Goal: Transaction & Acquisition: Book appointment/travel/reservation

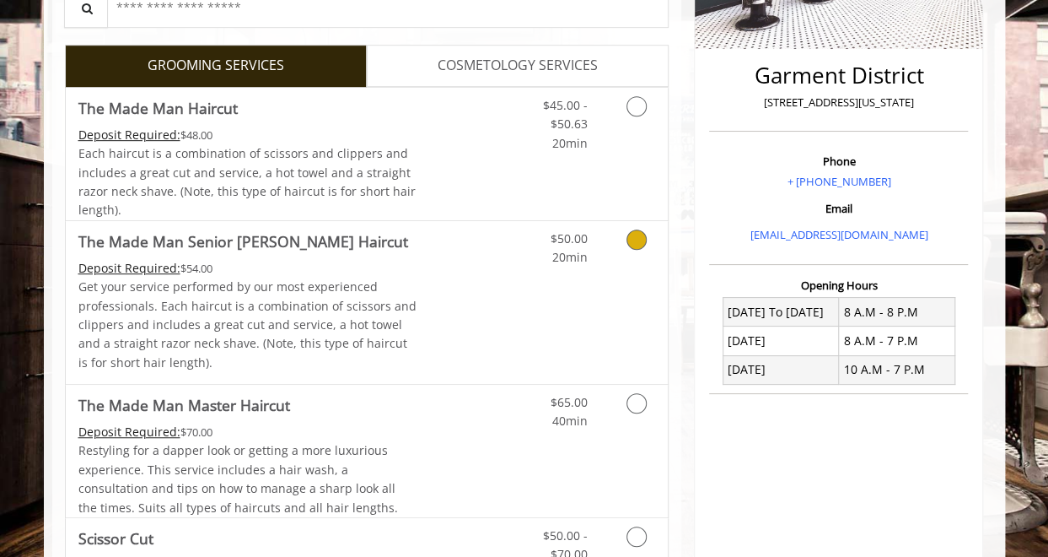
click at [473, 262] on link "Discounted Price" at bounding box center [467, 302] width 100 height 163
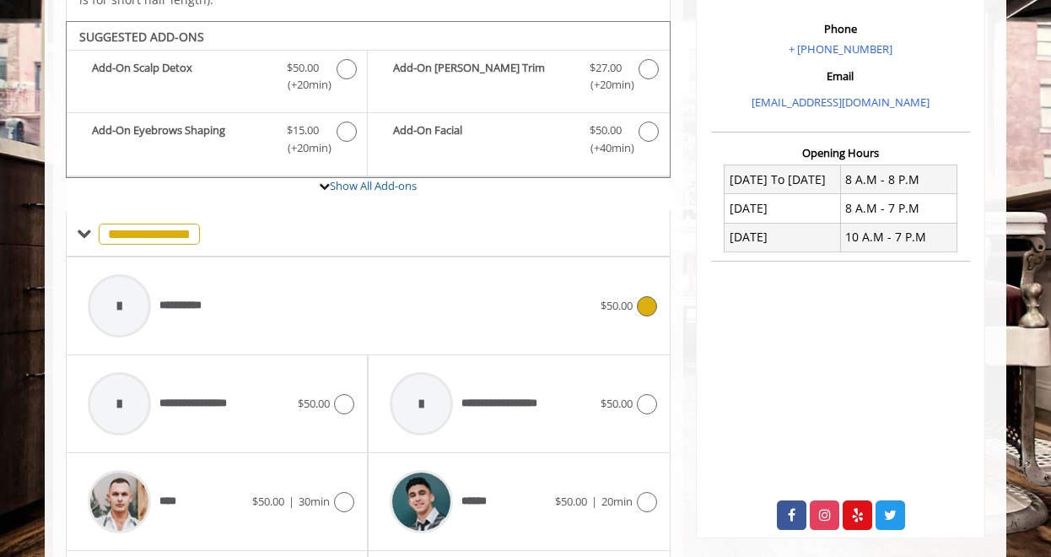
scroll to position [526, 0]
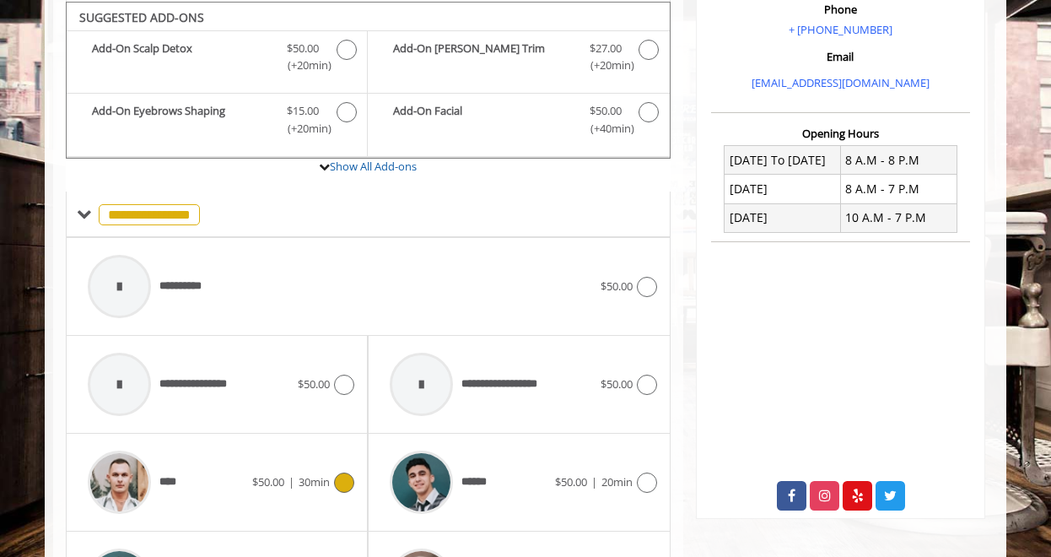
click at [185, 463] on div "****" at bounding box center [165, 482] width 173 height 80
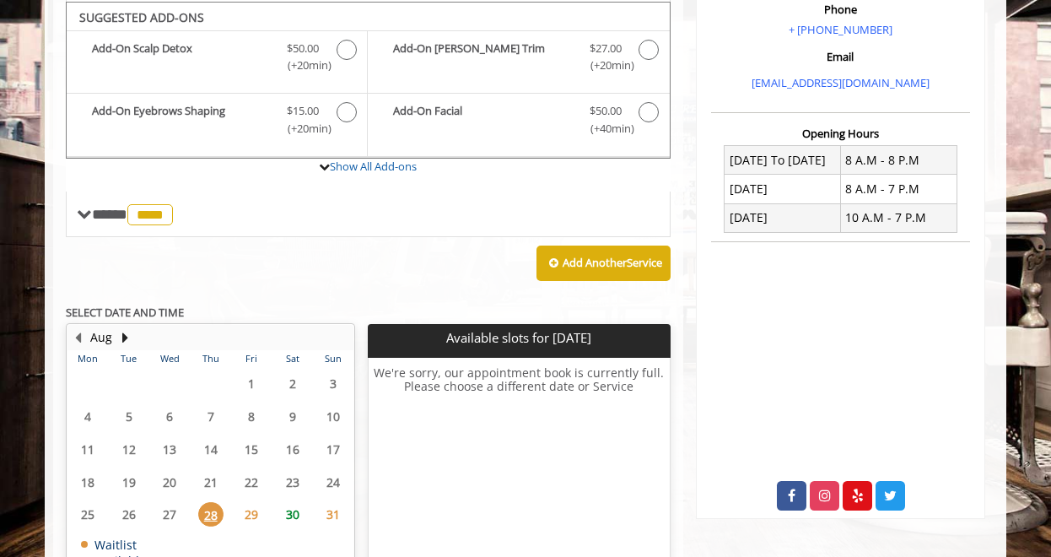
scroll to position [636, 0]
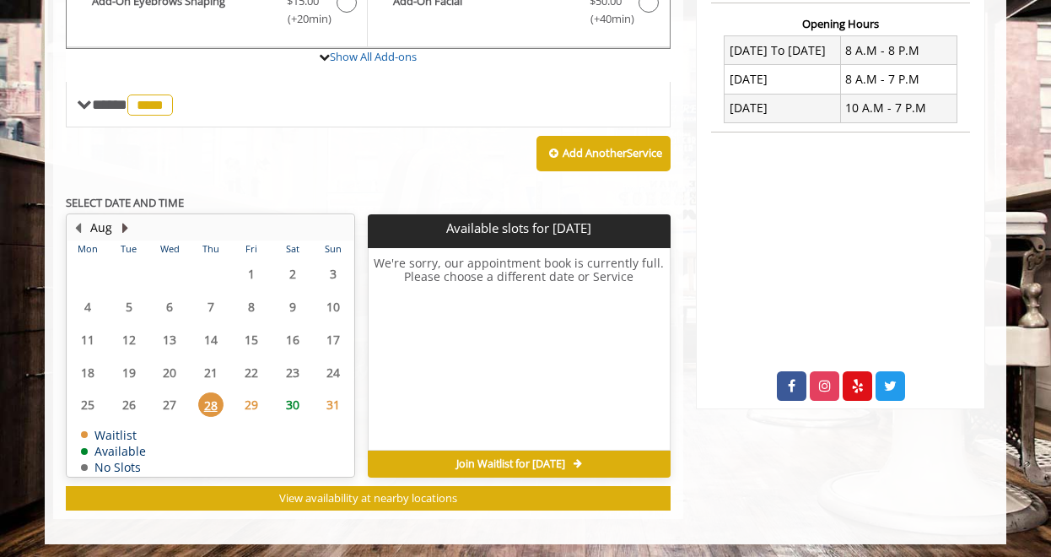
click at [126, 222] on button "Next Month" at bounding box center [124, 227] width 13 height 19
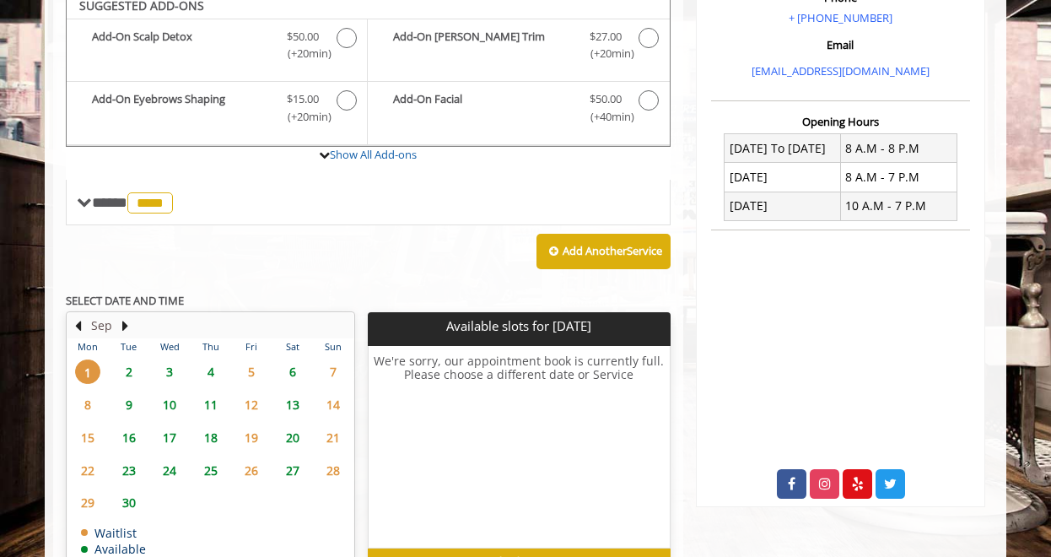
scroll to position [526, 0]
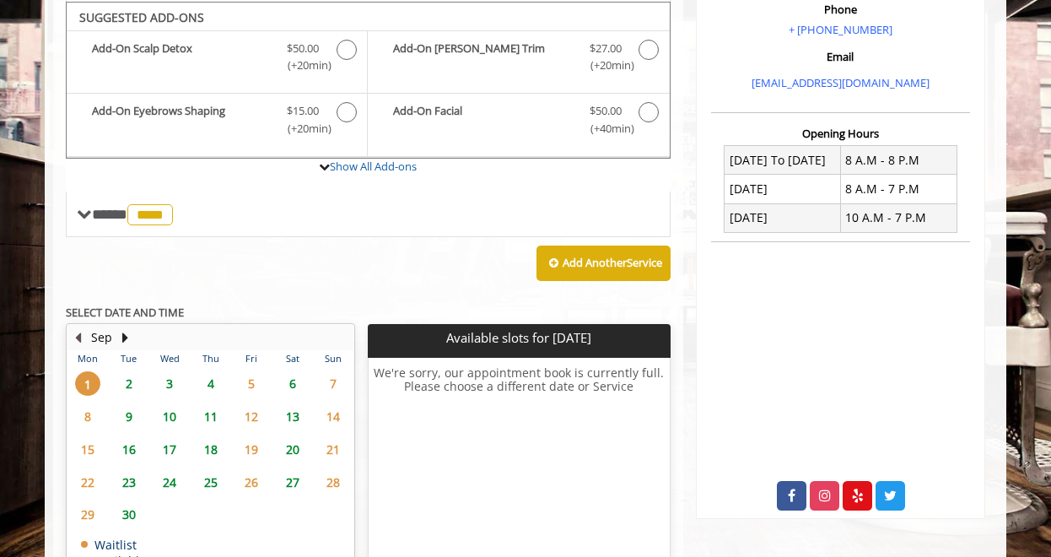
click at [73, 331] on button "Previous Month" at bounding box center [77, 337] width 13 height 19
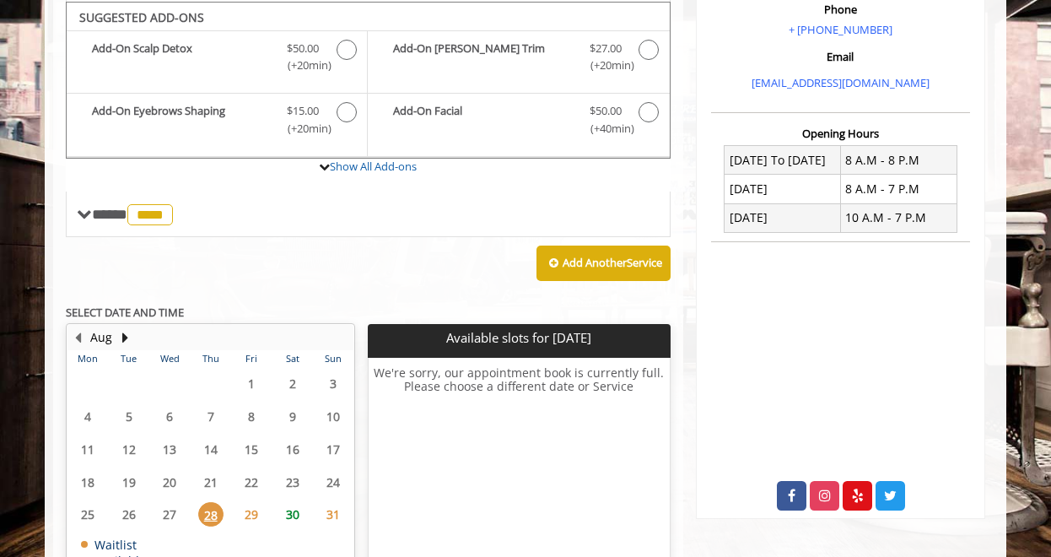
click at [293, 508] on span "30" at bounding box center [292, 514] width 25 height 24
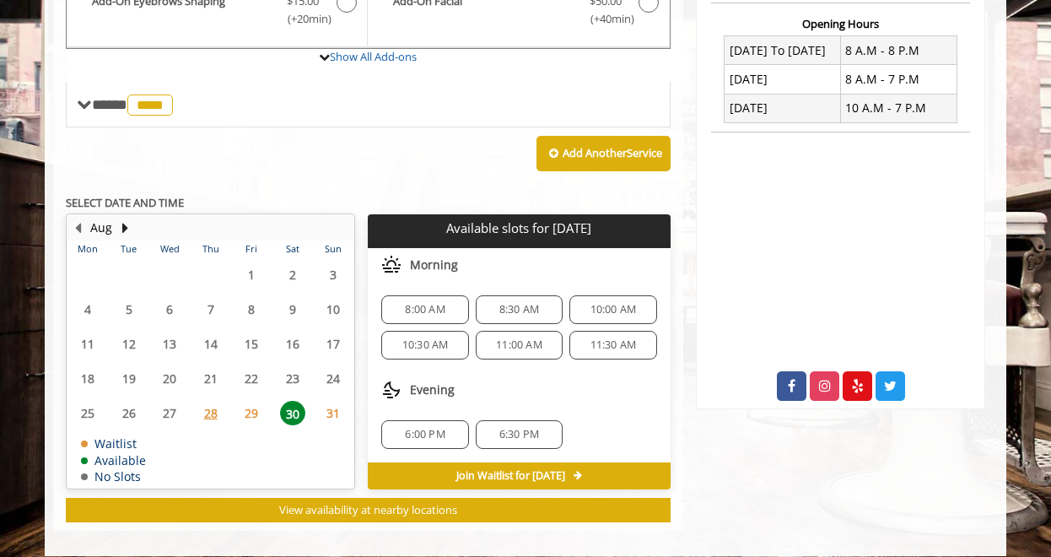
scroll to position [646, 0]
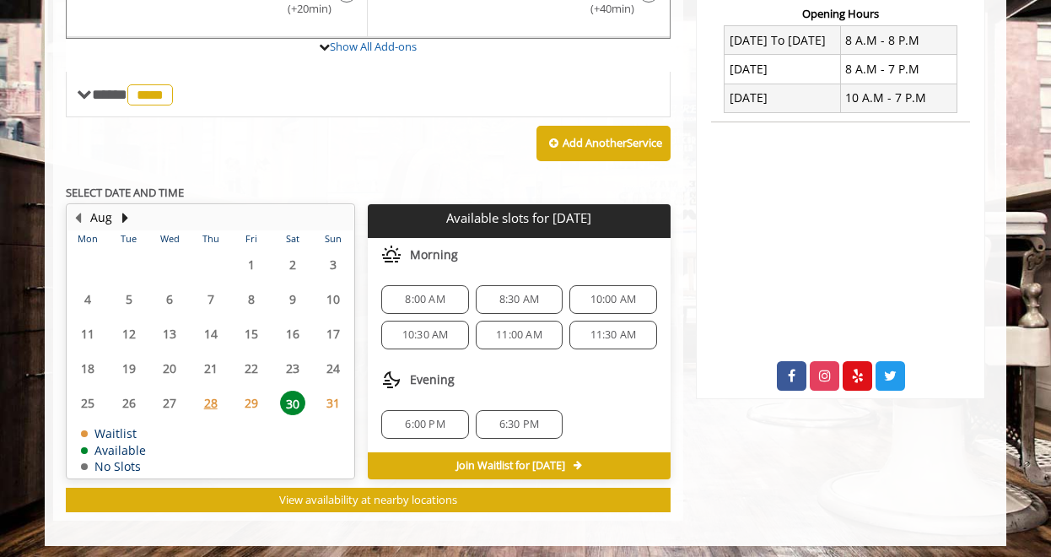
click at [331, 401] on span "31" at bounding box center [332, 402] width 25 height 24
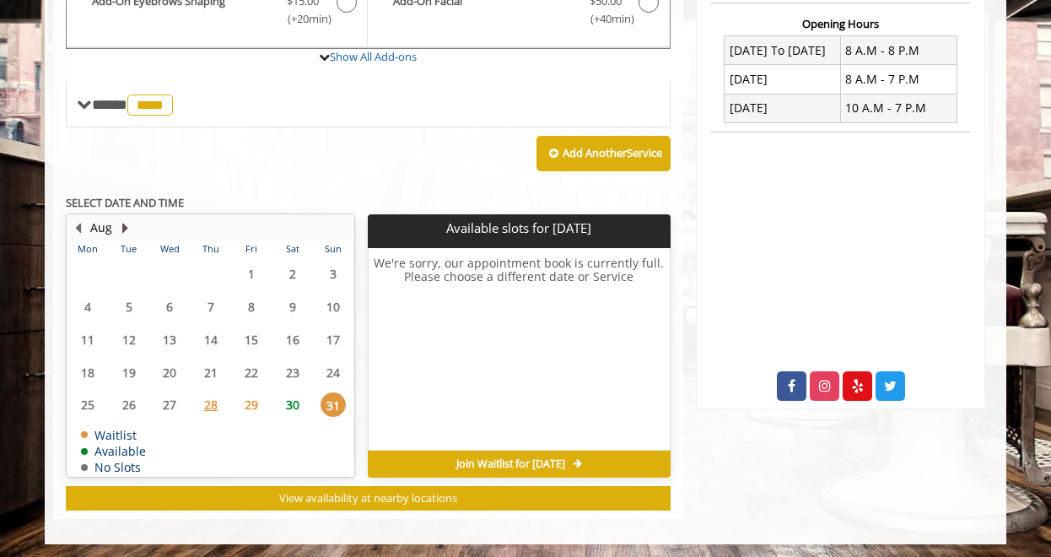
click at [128, 223] on button "Next Month" at bounding box center [124, 227] width 13 height 19
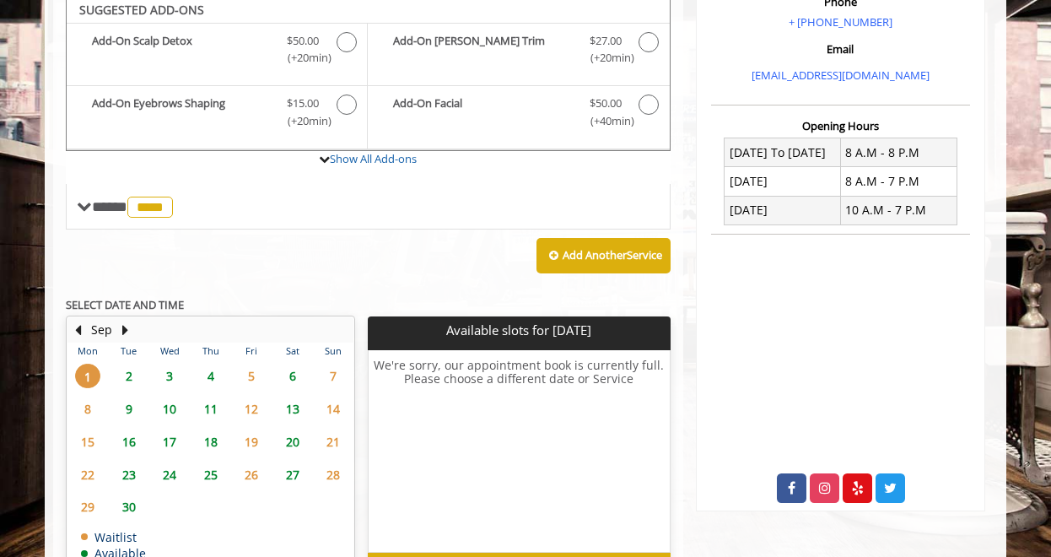
scroll to position [526, 0]
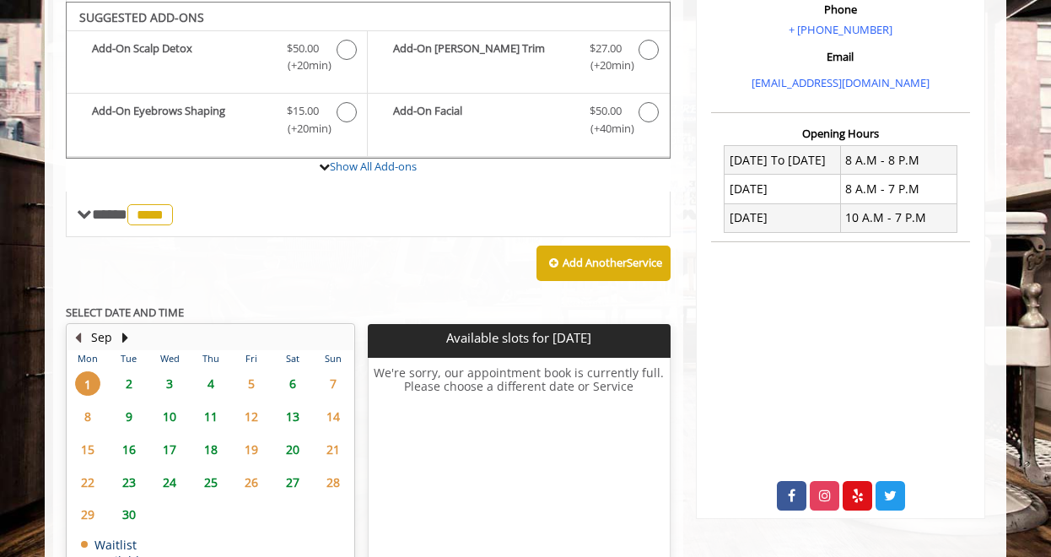
click at [83, 330] on button "Previous Month" at bounding box center [77, 337] width 13 height 19
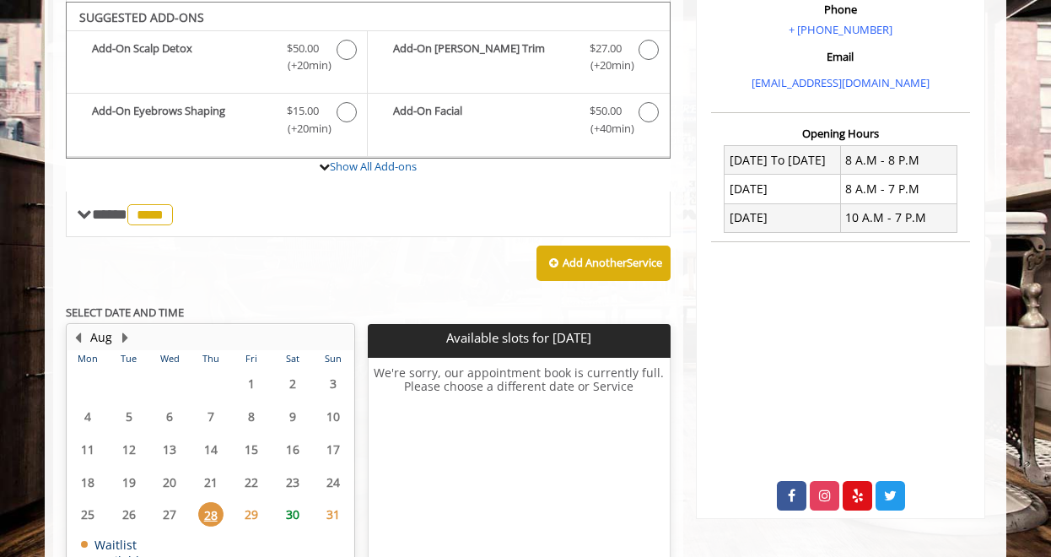
click at [293, 502] on span "30" at bounding box center [292, 514] width 25 height 24
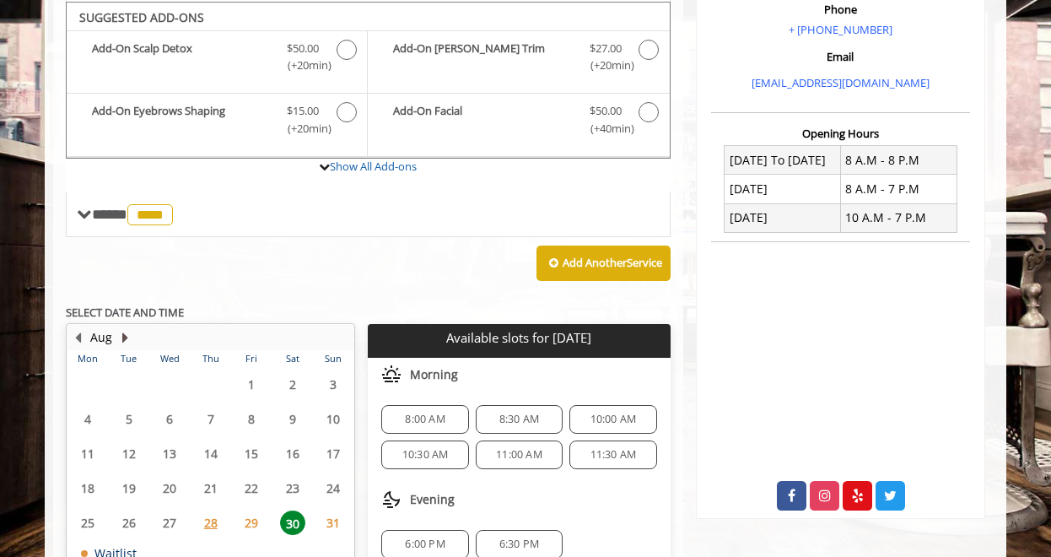
click at [126, 331] on button "Next Month" at bounding box center [124, 337] width 13 height 19
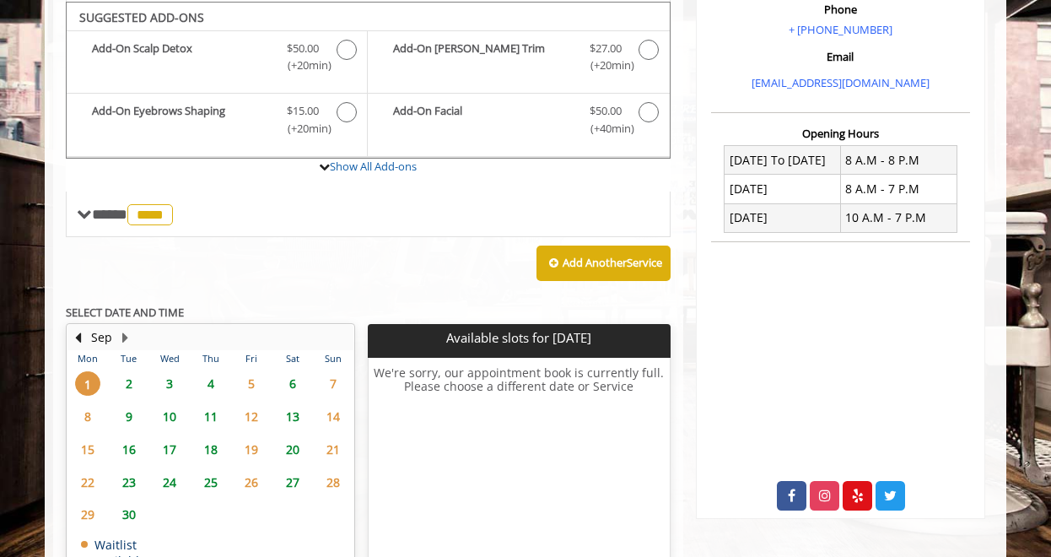
click at [130, 379] on span "2" at bounding box center [128, 383] width 25 height 24
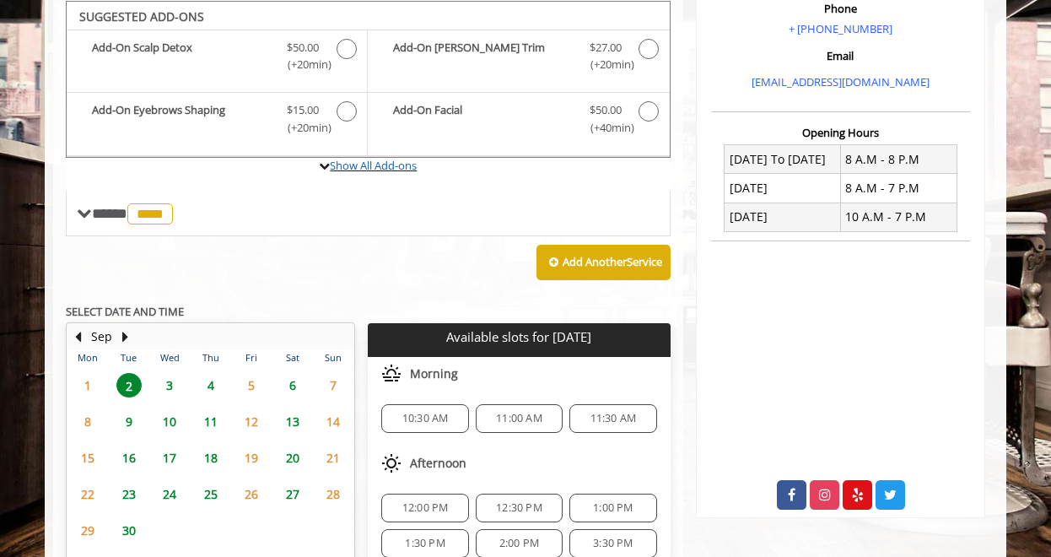
scroll to position [661, 0]
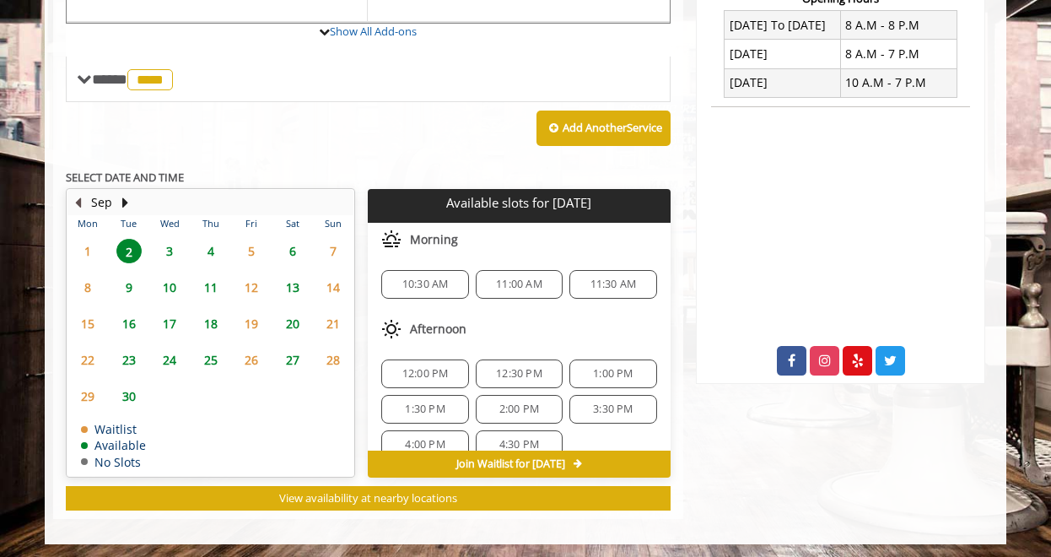
click at [76, 199] on button "Previous Month" at bounding box center [77, 202] width 13 height 19
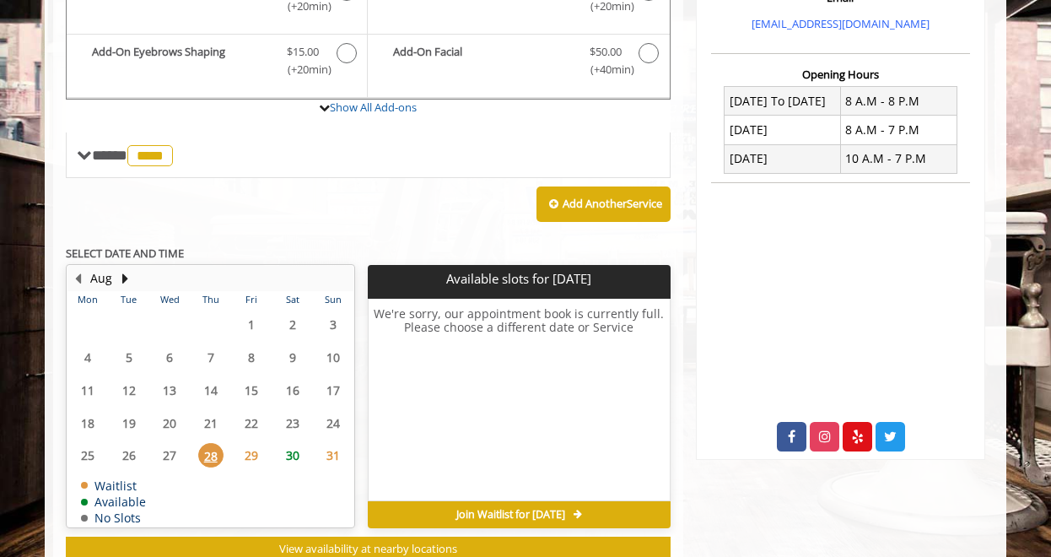
scroll to position [592, 0]
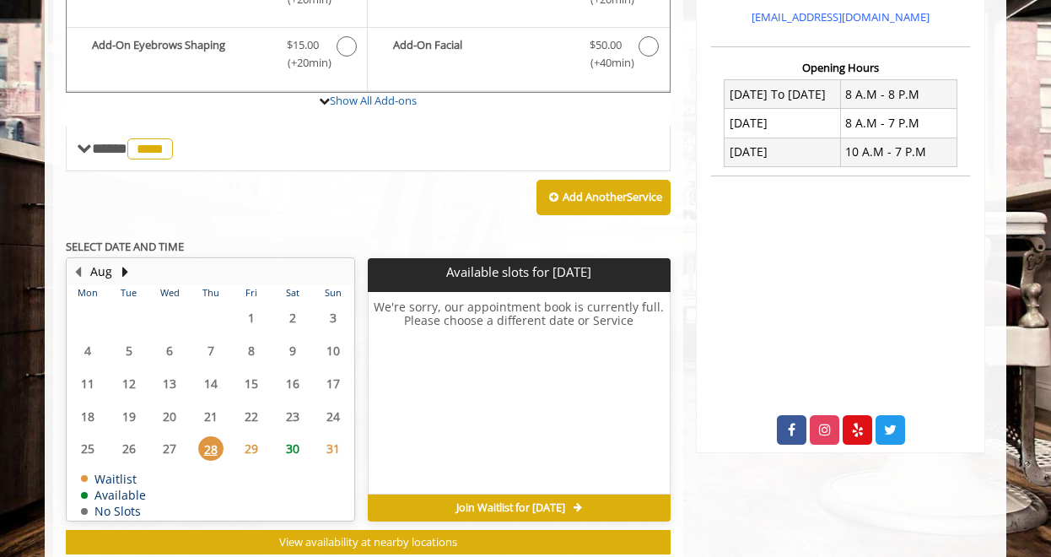
click at [290, 452] on span "30" at bounding box center [292, 448] width 25 height 24
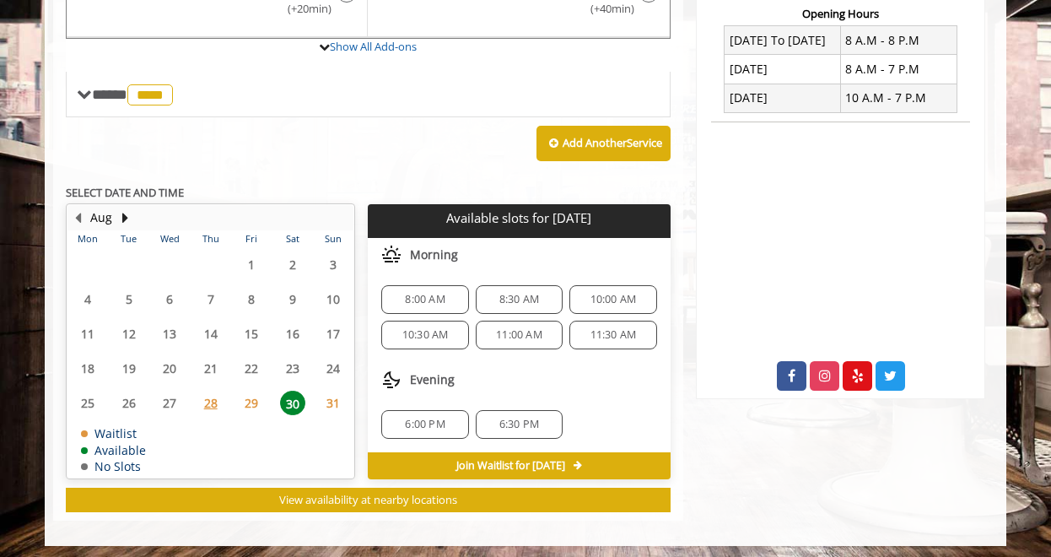
click at [328, 406] on span "31" at bounding box center [332, 402] width 25 height 24
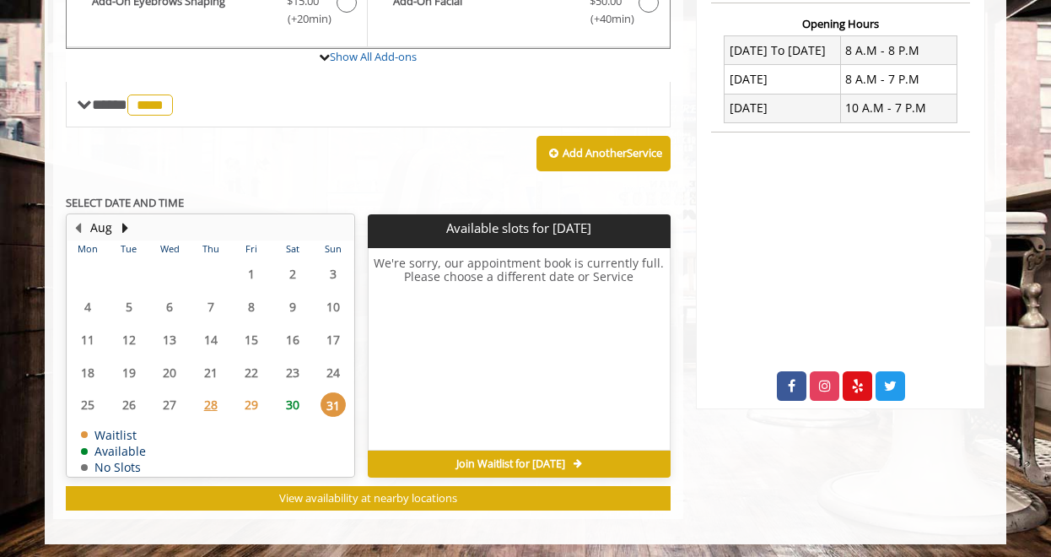
click at [288, 404] on span "30" at bounding box center [292, 404] width 25 height 24
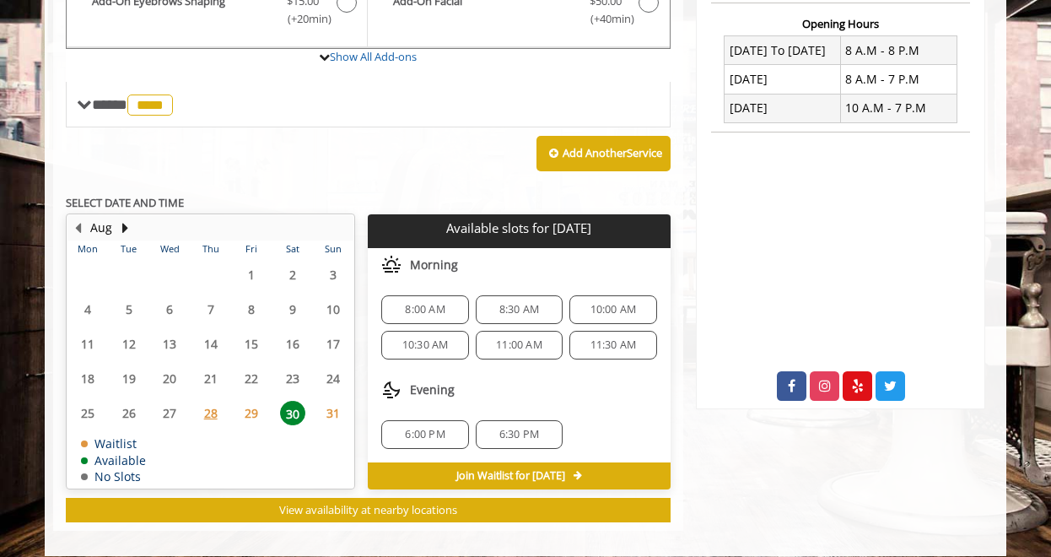
scroll to position [646, 0]
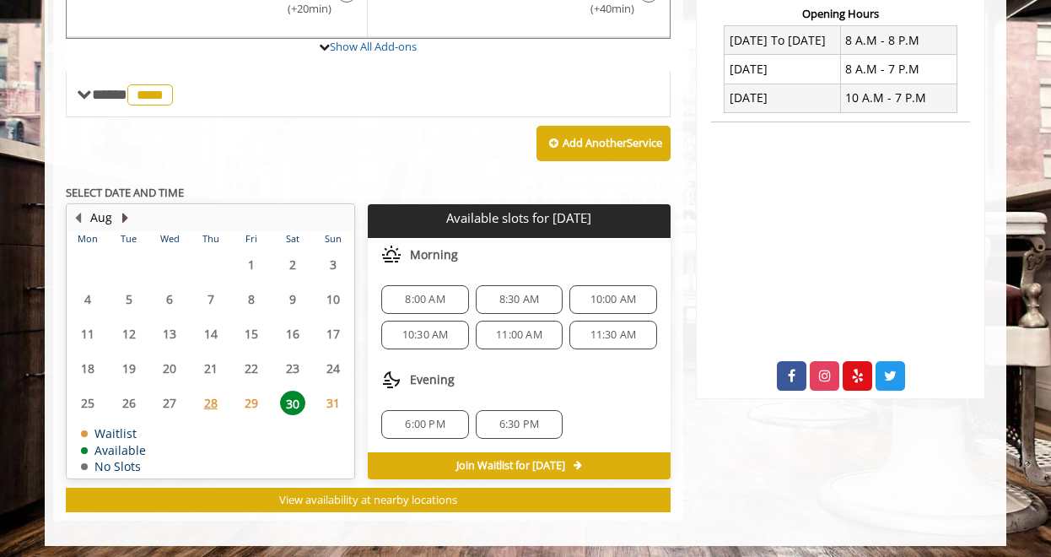
click at [124, 215] on button "Next Month" at bounding box center [124, 217] width 13 height 19
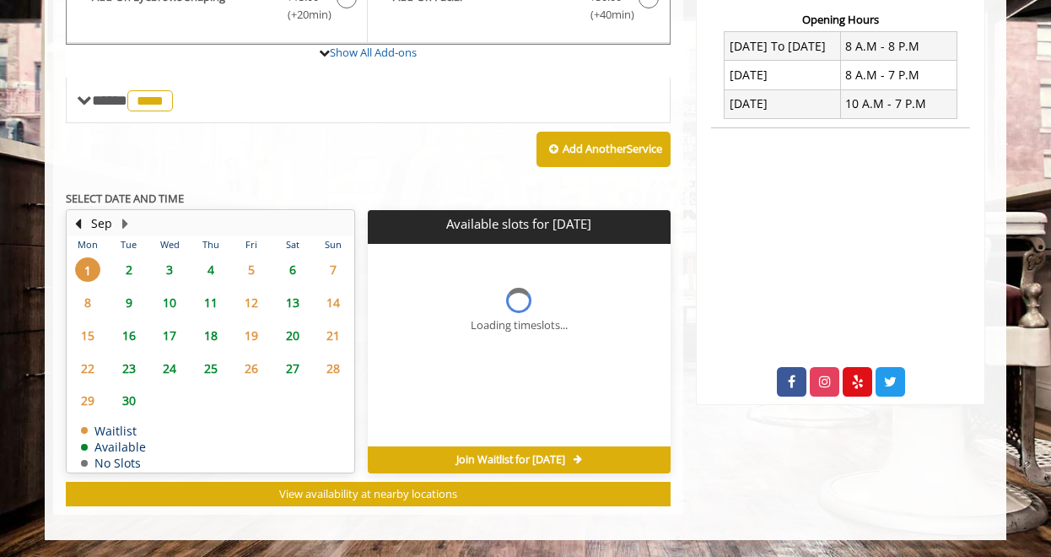
scroll to position [636, 0]
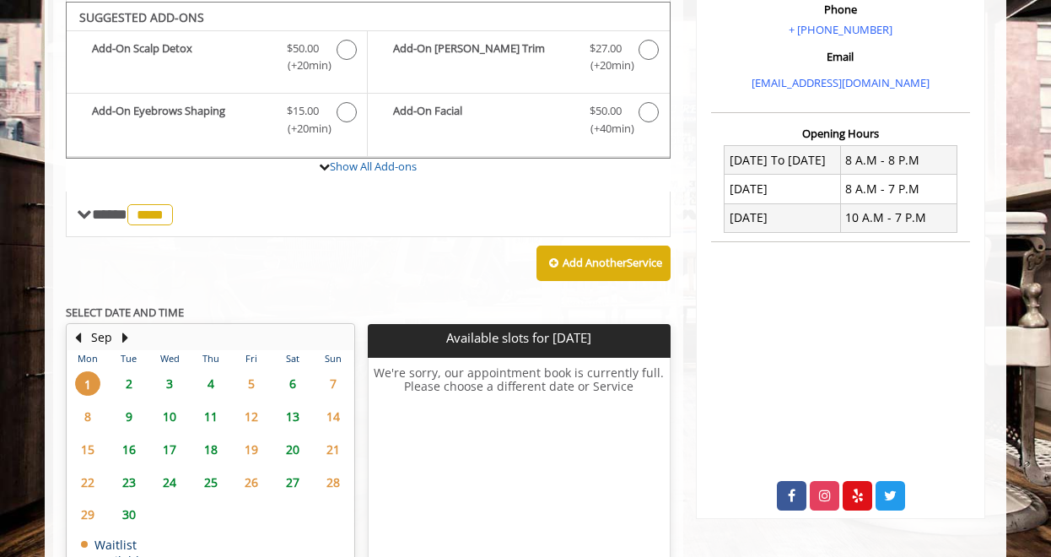
click at [132, 376] on span "2" at bounding box center [128, 383] width 25 height 24
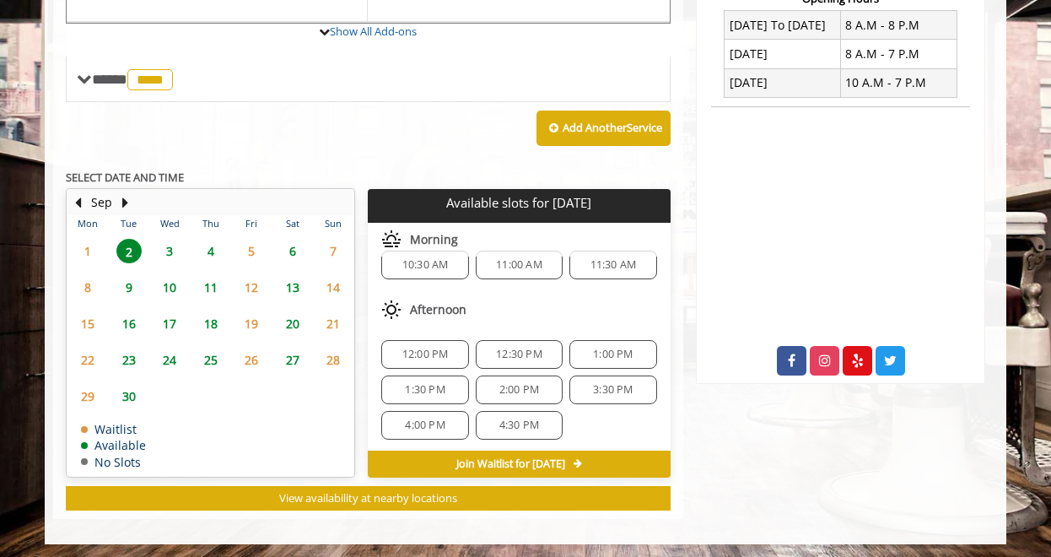
scroll to position [0, 0]
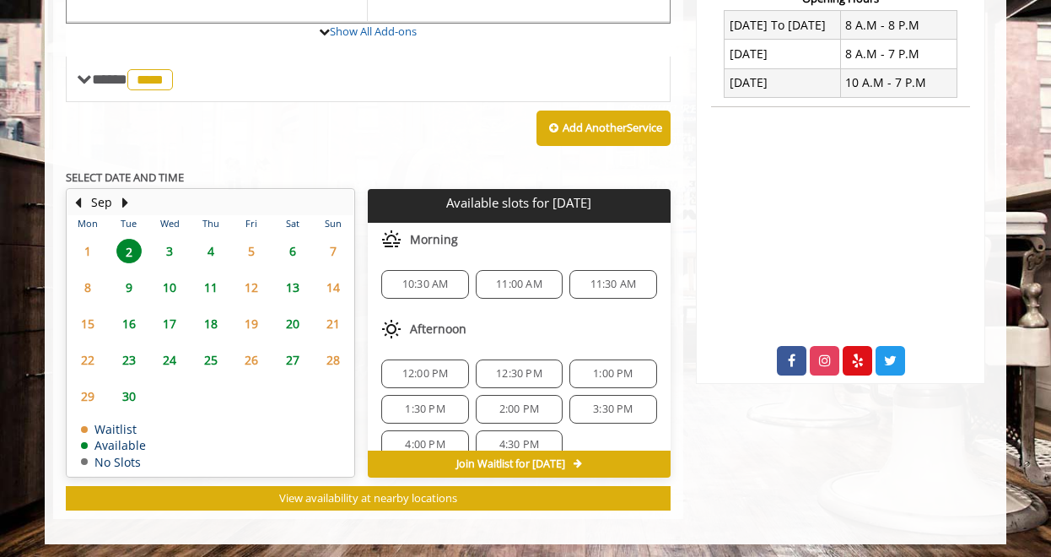
click at [419, 288] on div "10:30 AM" at bounding box center [424, 284] width 87 height 29
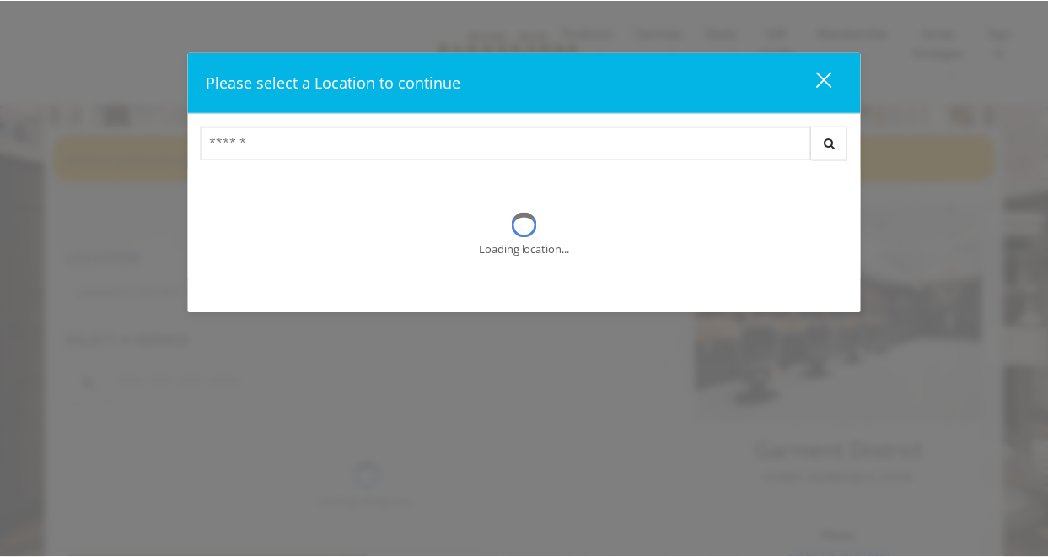
scroll to position [12, 0]
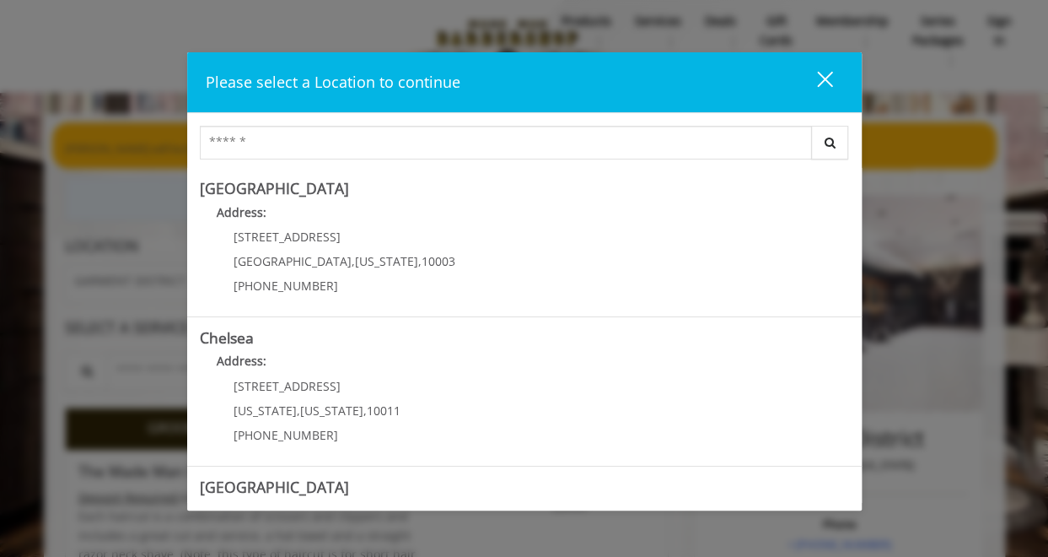
click at [826, 82] on div "close dialog" at bounding box center [824, 79] width 16 height 16
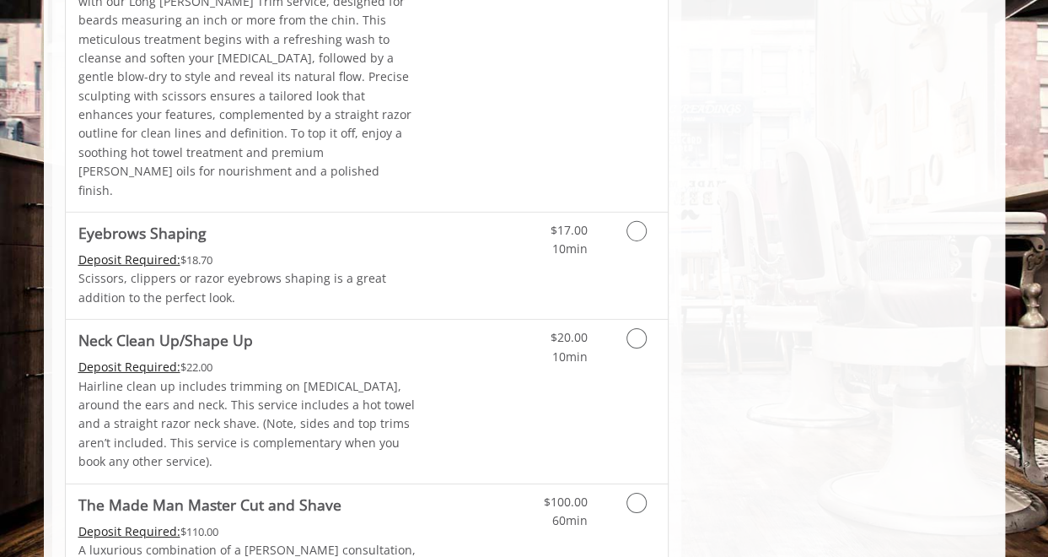
scroll to position [2570, 0]
